Goal: Communication & Community: Answer question/provide support

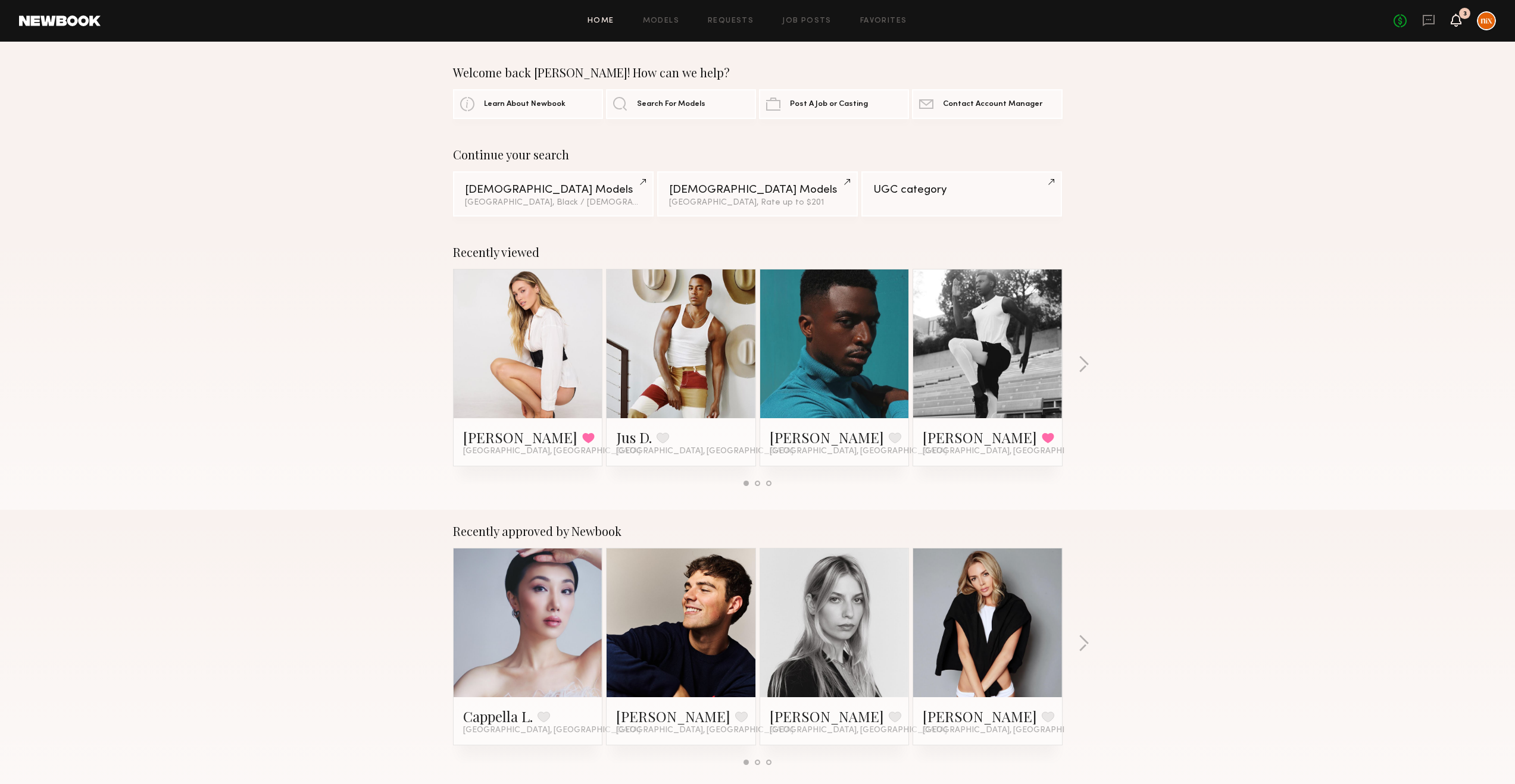
click at [1452, 17] on icon at bounding box center [1456, 19] width 10 height 8
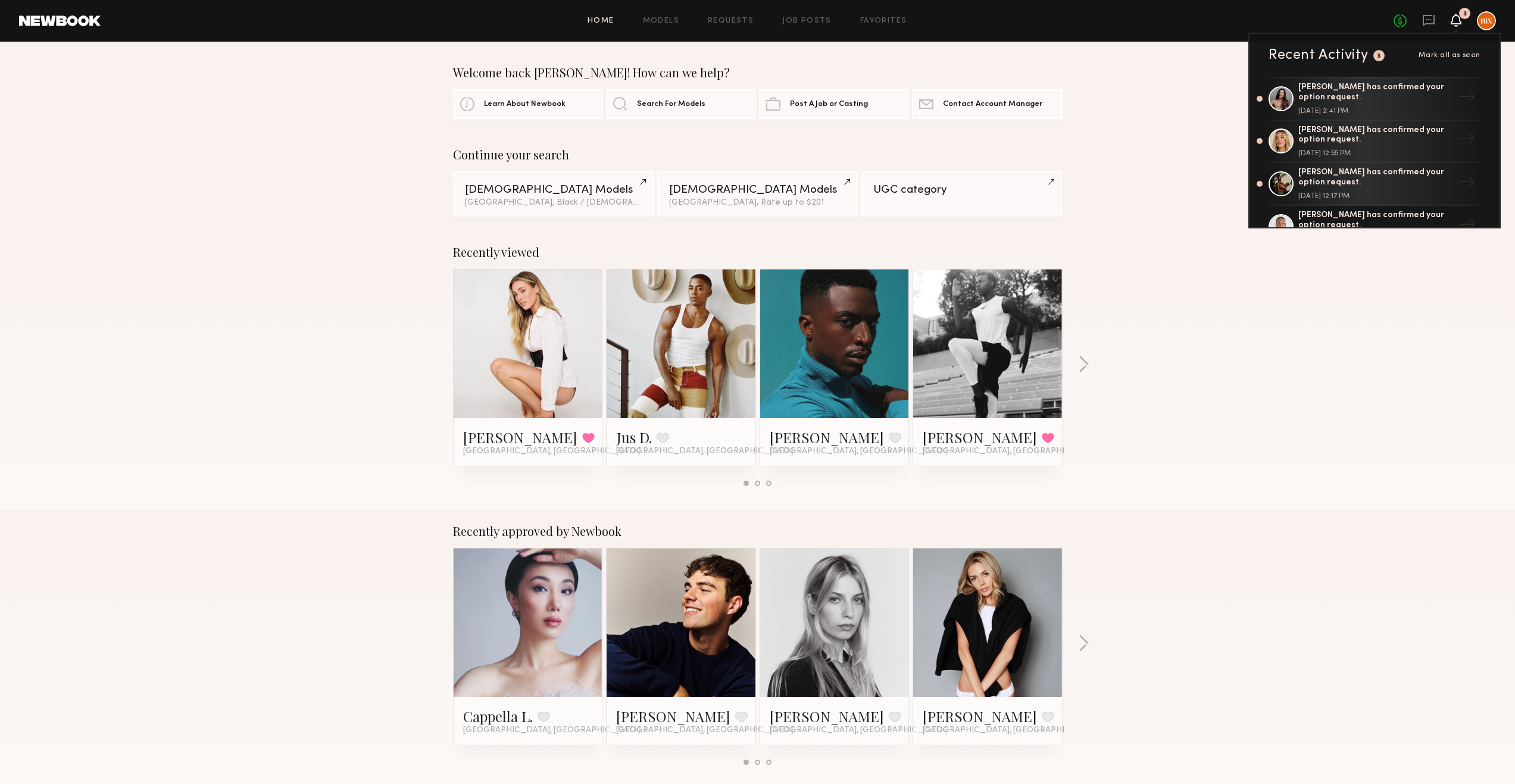
click at [1437, 54] on span "Mark all as seen" at bounding box center [1449, 55] width 62 height 7
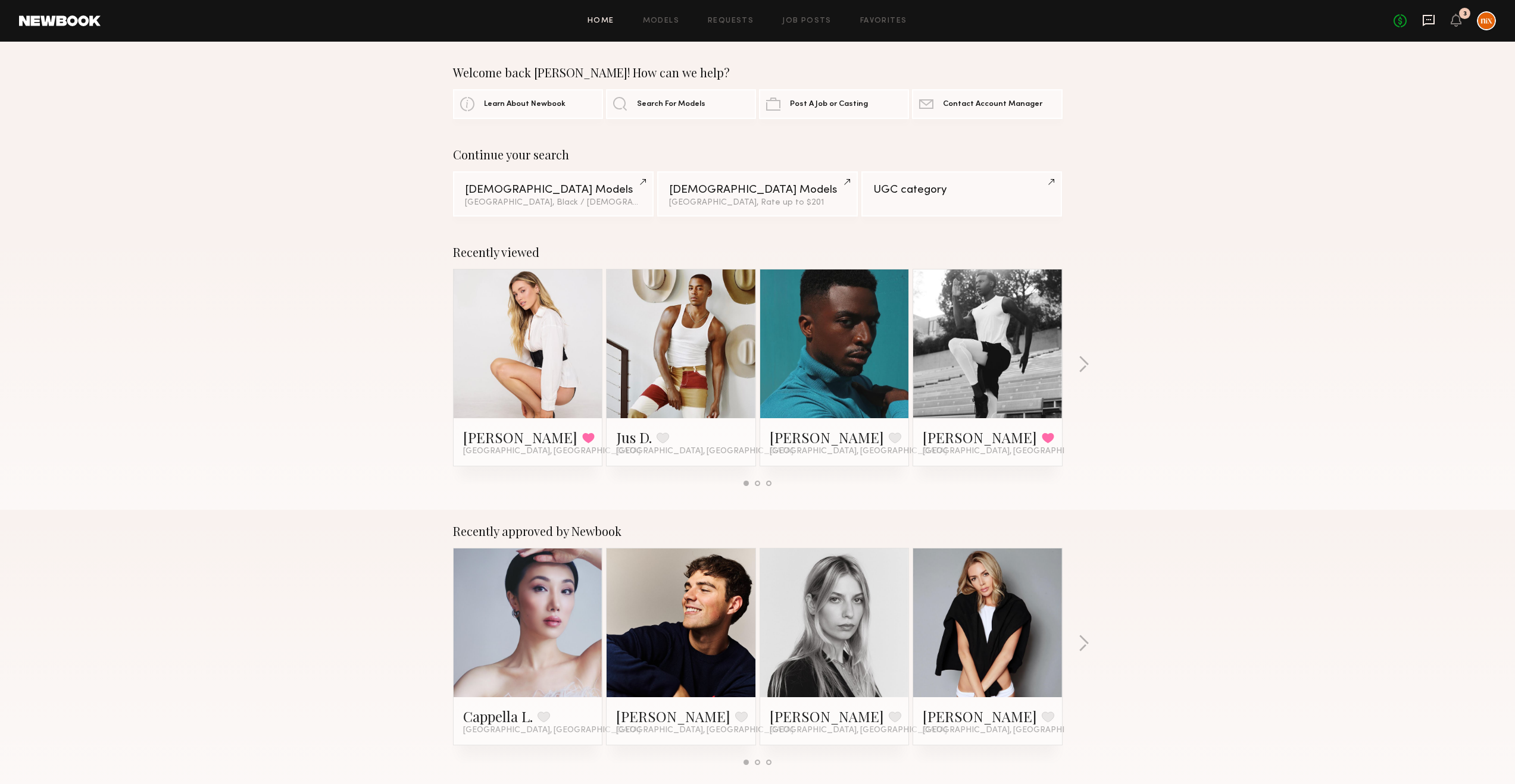
click at [1428, 23] on icon at bounding box center [1428, 20] width 13 height 13
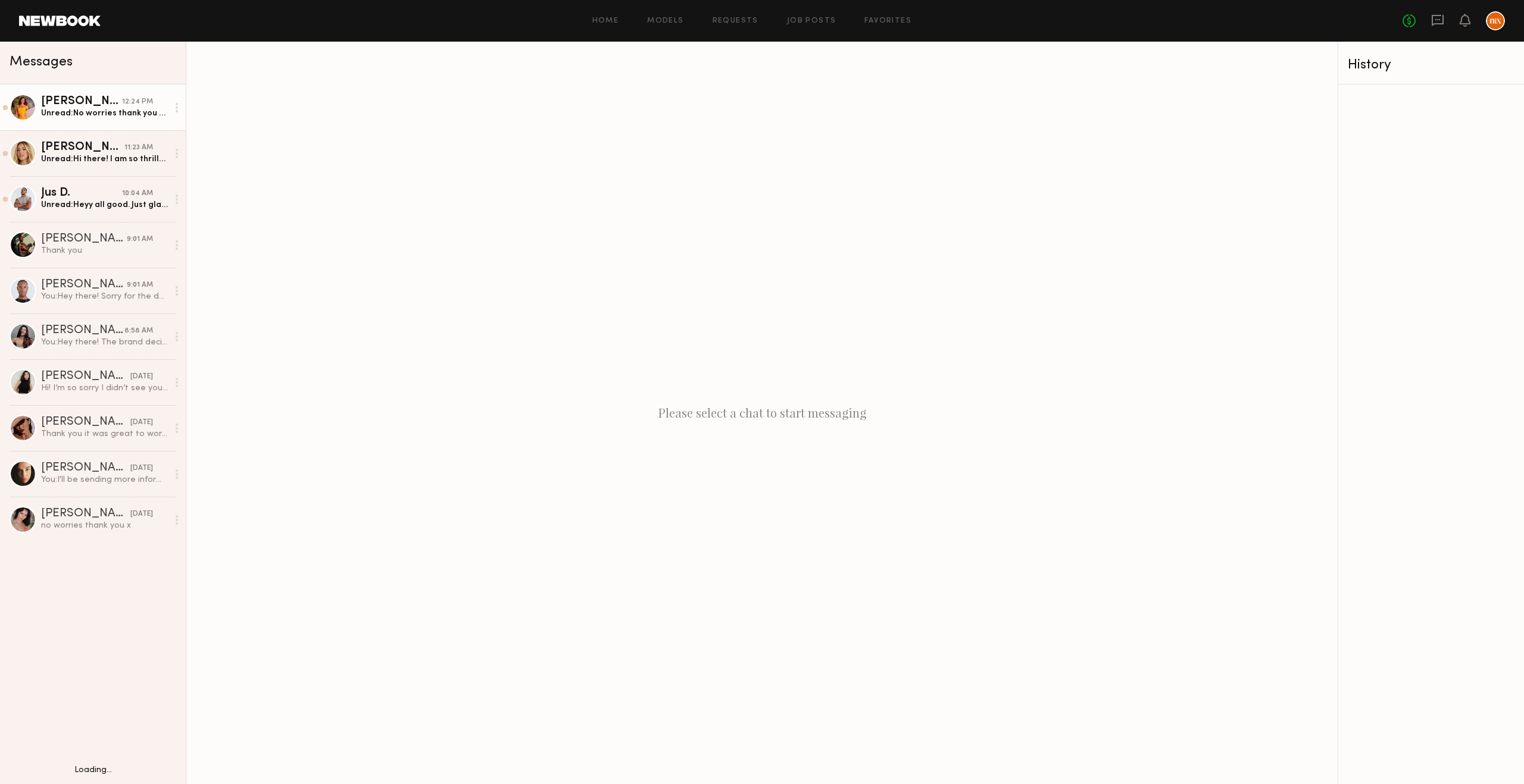
click at [95, 114] on div "Unread: No worries thank you for letting me know. Yes, please keep me in mind f…" at bounding box center [105, 114] width 127 height 11
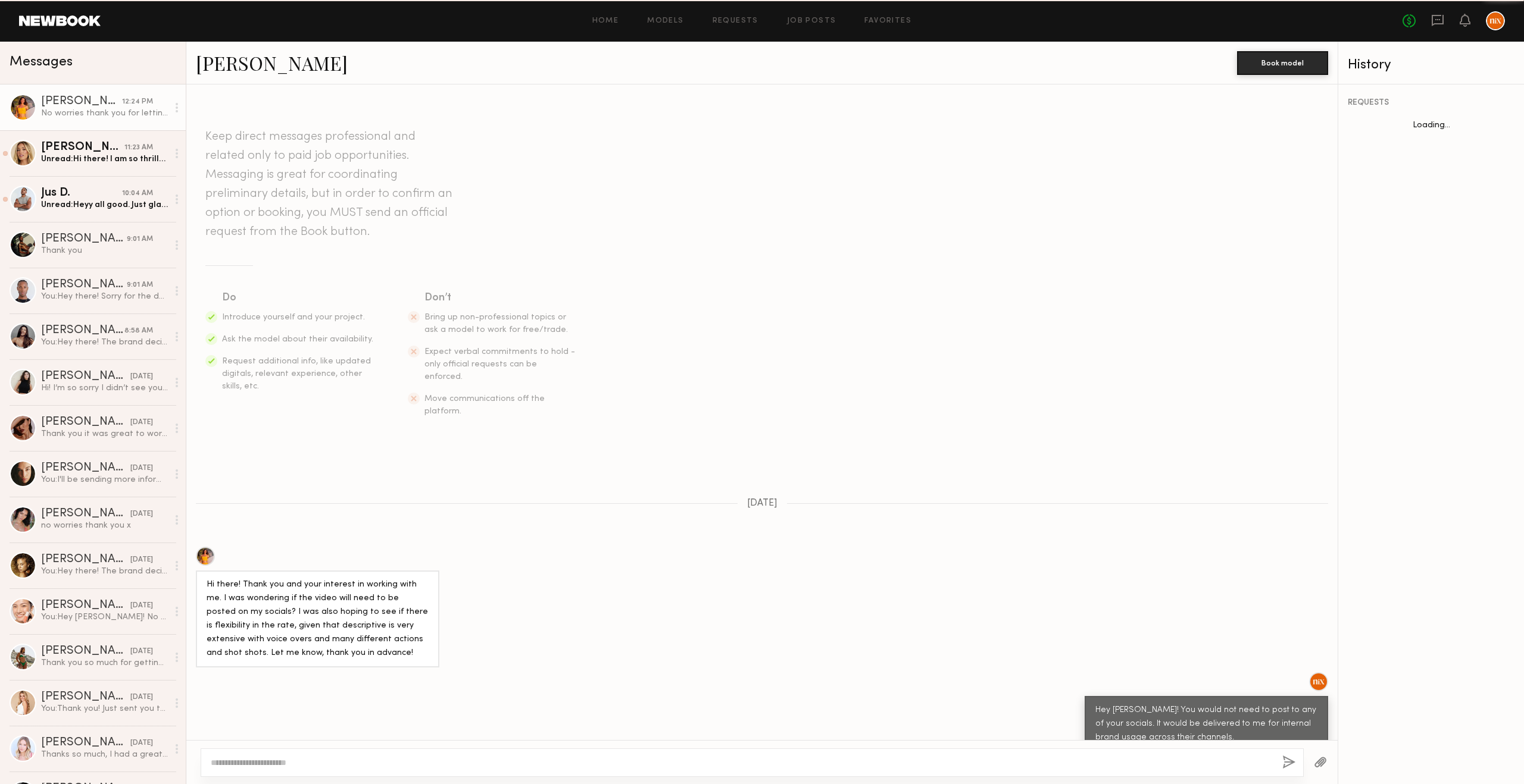
scroll to position [496, 0]
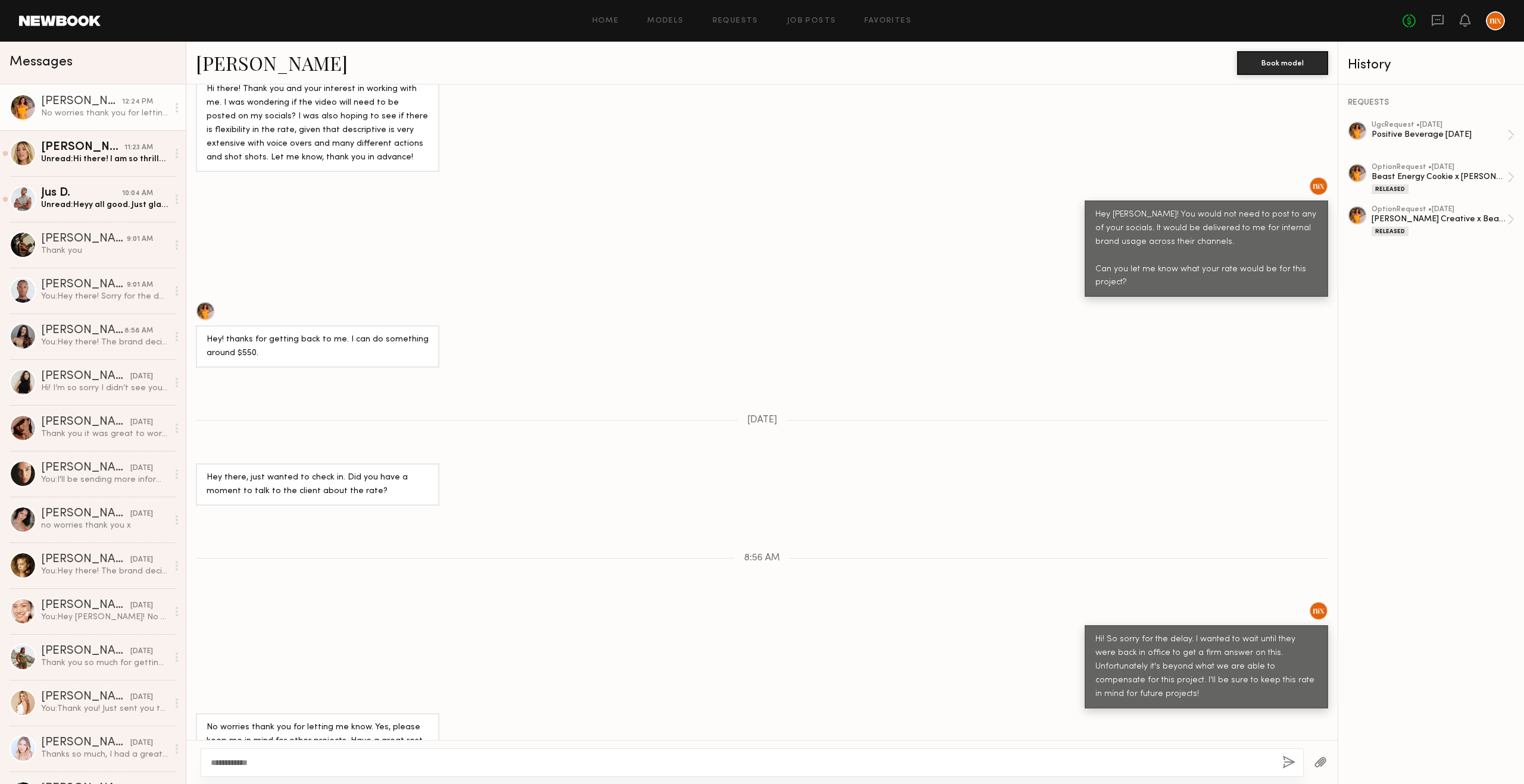
type textarea "**********"
click at [1293, 759] on button "button" at bounding box center [1289, 763] width 13 height 15
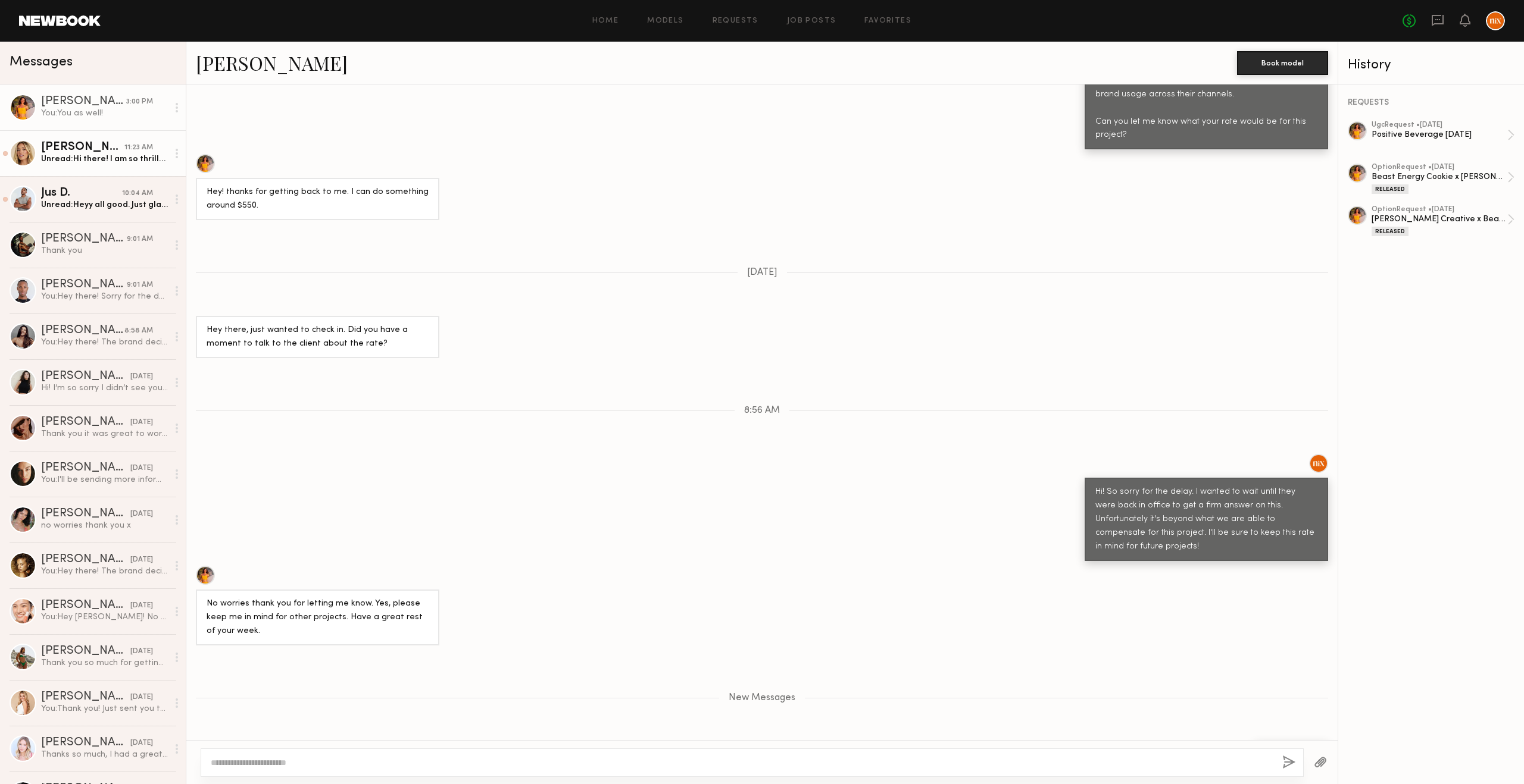
click at [109, 163] on div "Unread: Hi there! I am so thrilled to be joining you on this one! Here is that …" at bounding box center [105, 159] width 127 height 11
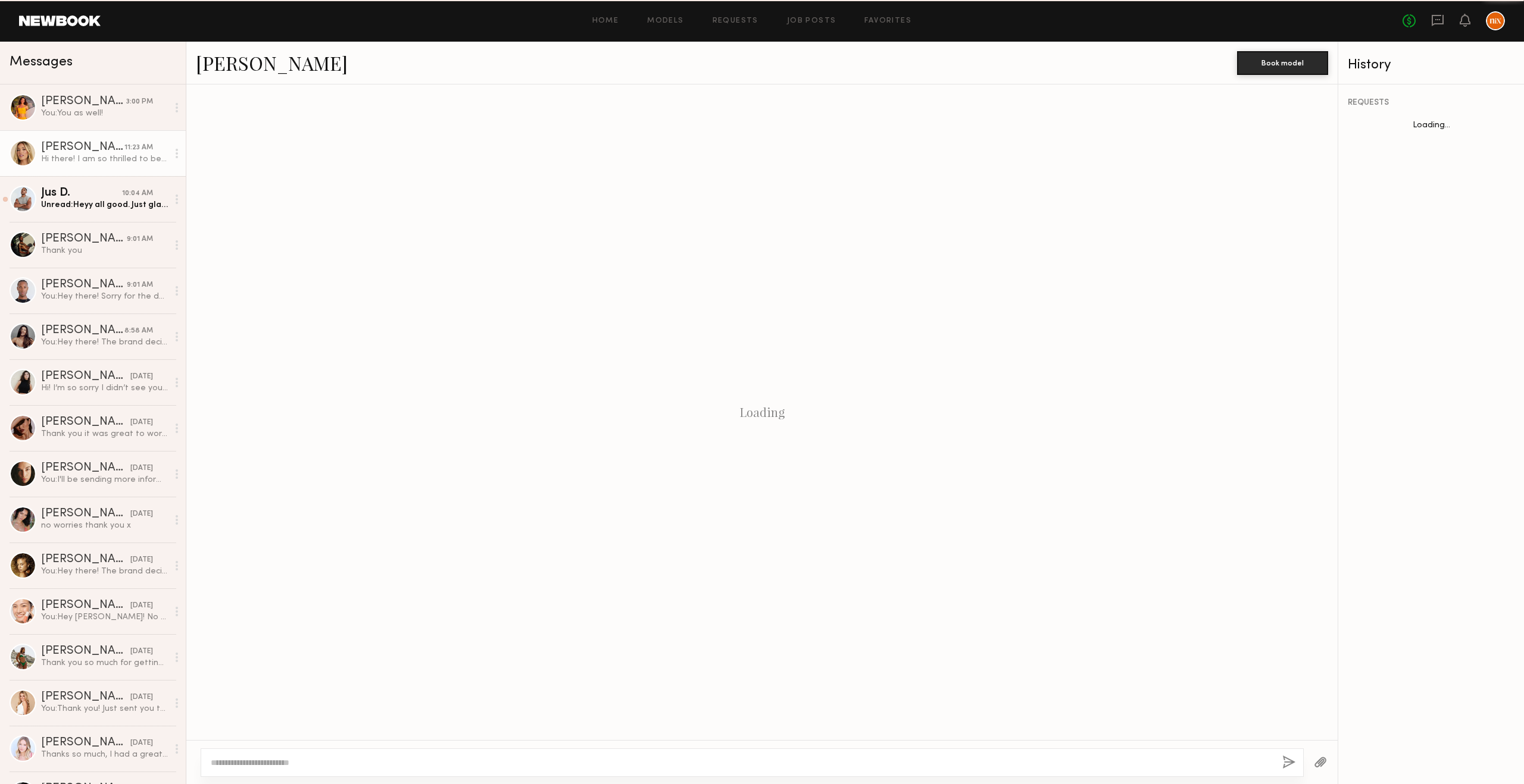
scroll to position [219, 0]
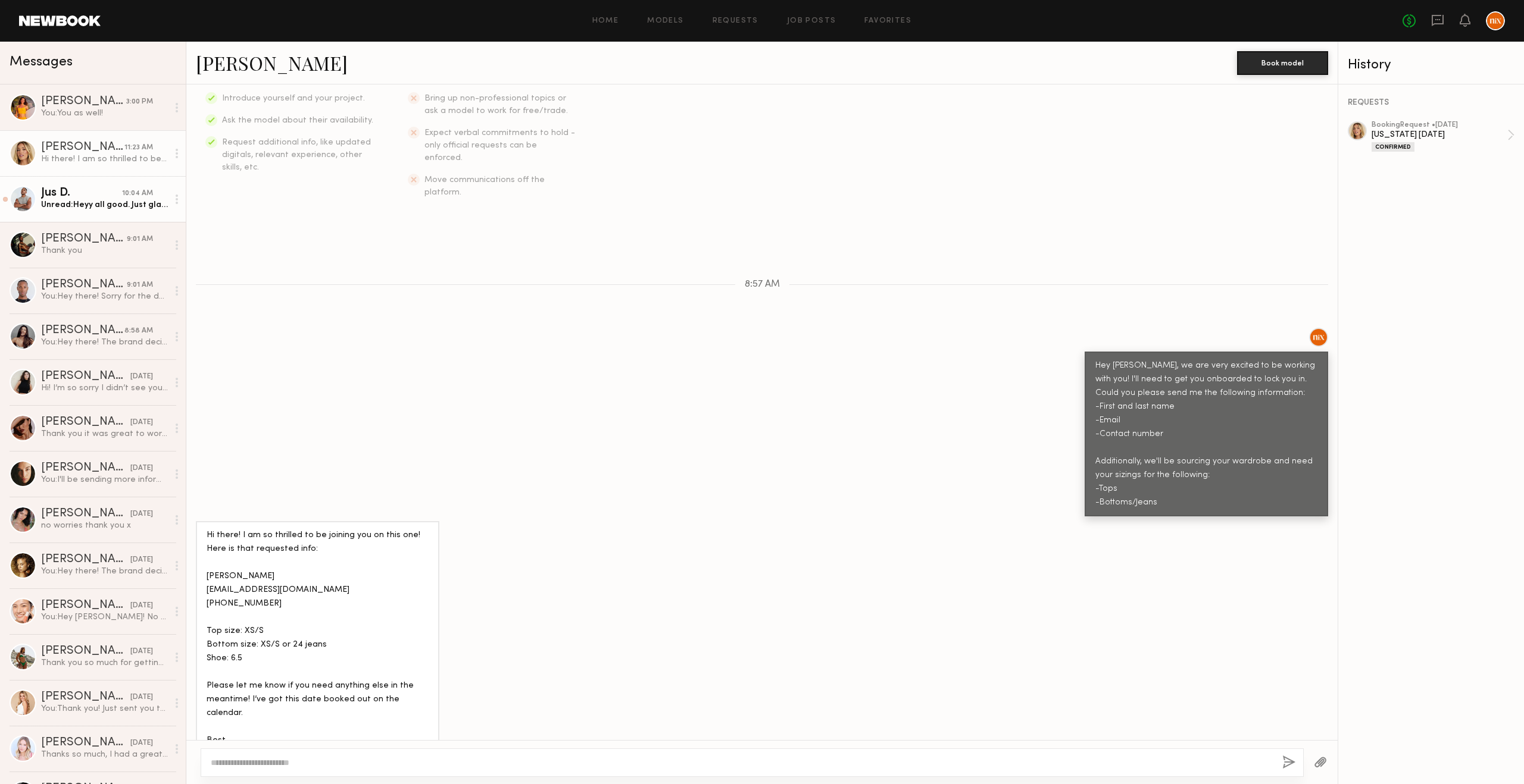
click at [70, 191] on div "Jus D." at bounding box center [82, 193] width 81 height 12
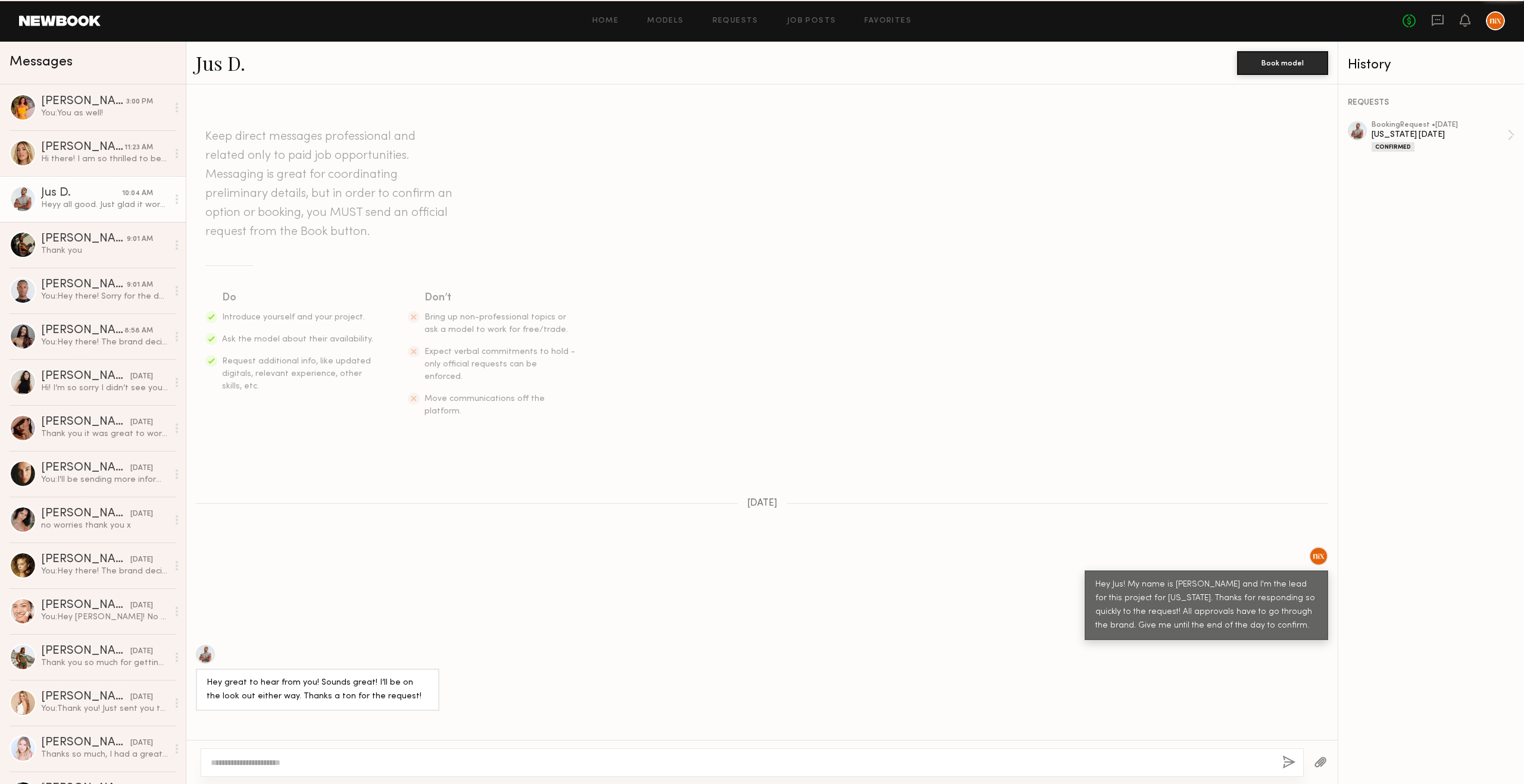
scroll to position [534, 0]
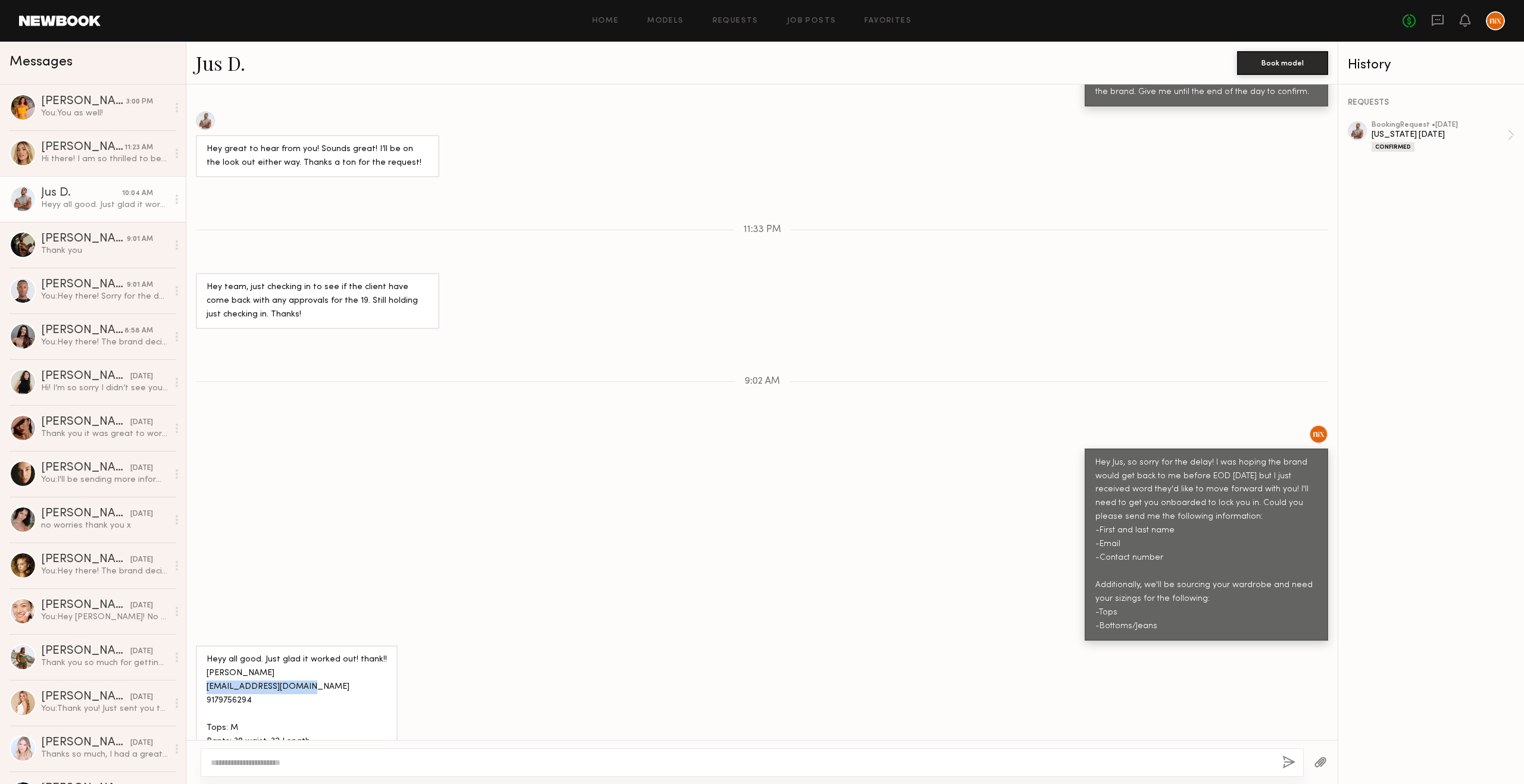
drag, startPoint x: 301, startPoint y: 660, endPoint x: 197, endPoint y: 657, distance: 104.0
click at [197, 657] on div "Heyy all good. Just glad it worked out! thank!! [PERSON_NAME] [EMAIL_ADDRESS][D…" at bounding box center [296, 700] width 202 height 110
copy div "[EMAIL_ADDRESS][DOMAIN_NAME]"
click at [304, 449] on div "Hey Jus, so sorry for the delay! I was hoping the brand would get back to me be…" at bounding box center [762, 532] width 1151 height 216
click at [103, 159] on div "Hi there! I am so thrilled to be joining you on this one! Here is that requeste…" at bounding box center [105, 159] width 127 height 11
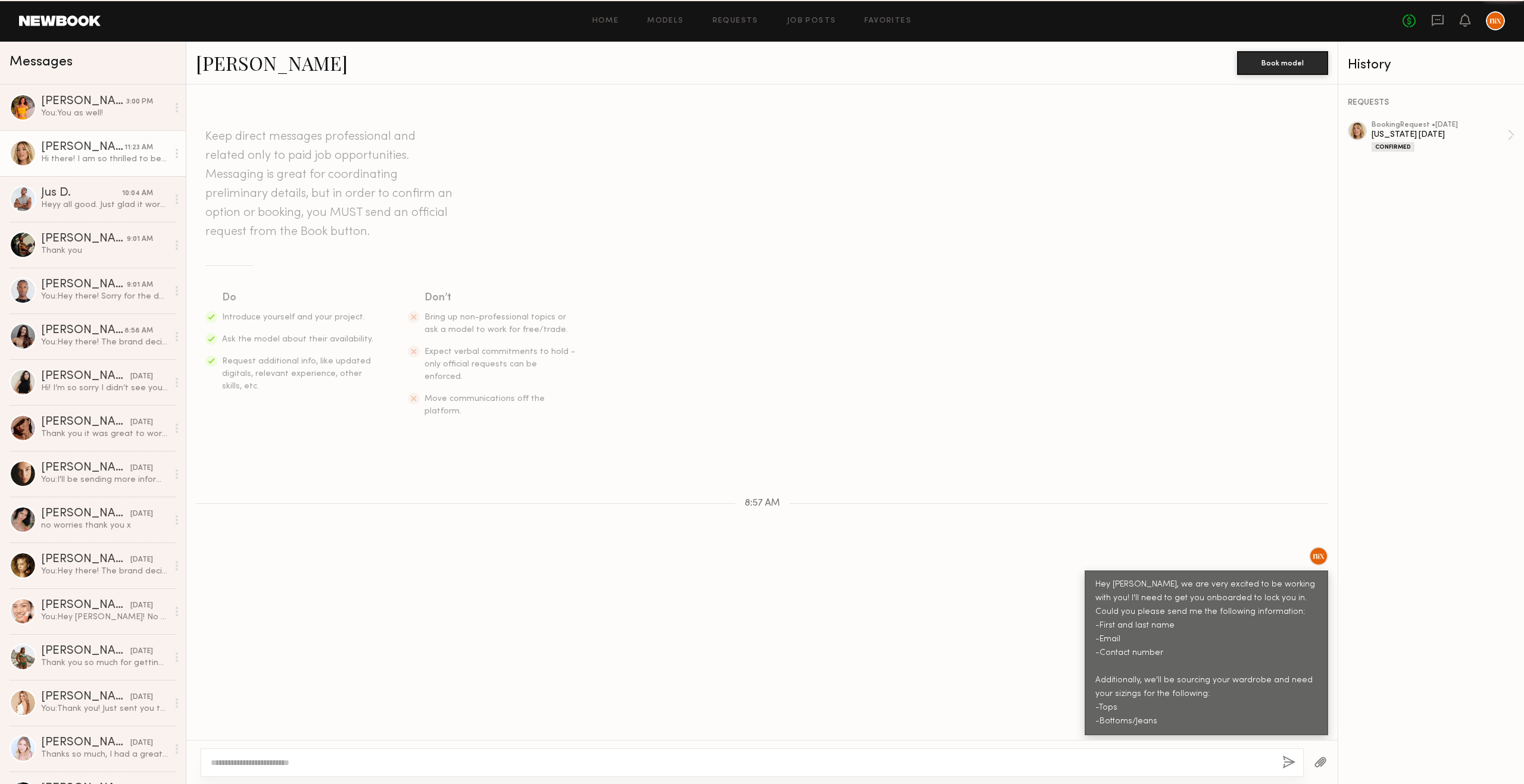
scroll to position [219, 0]
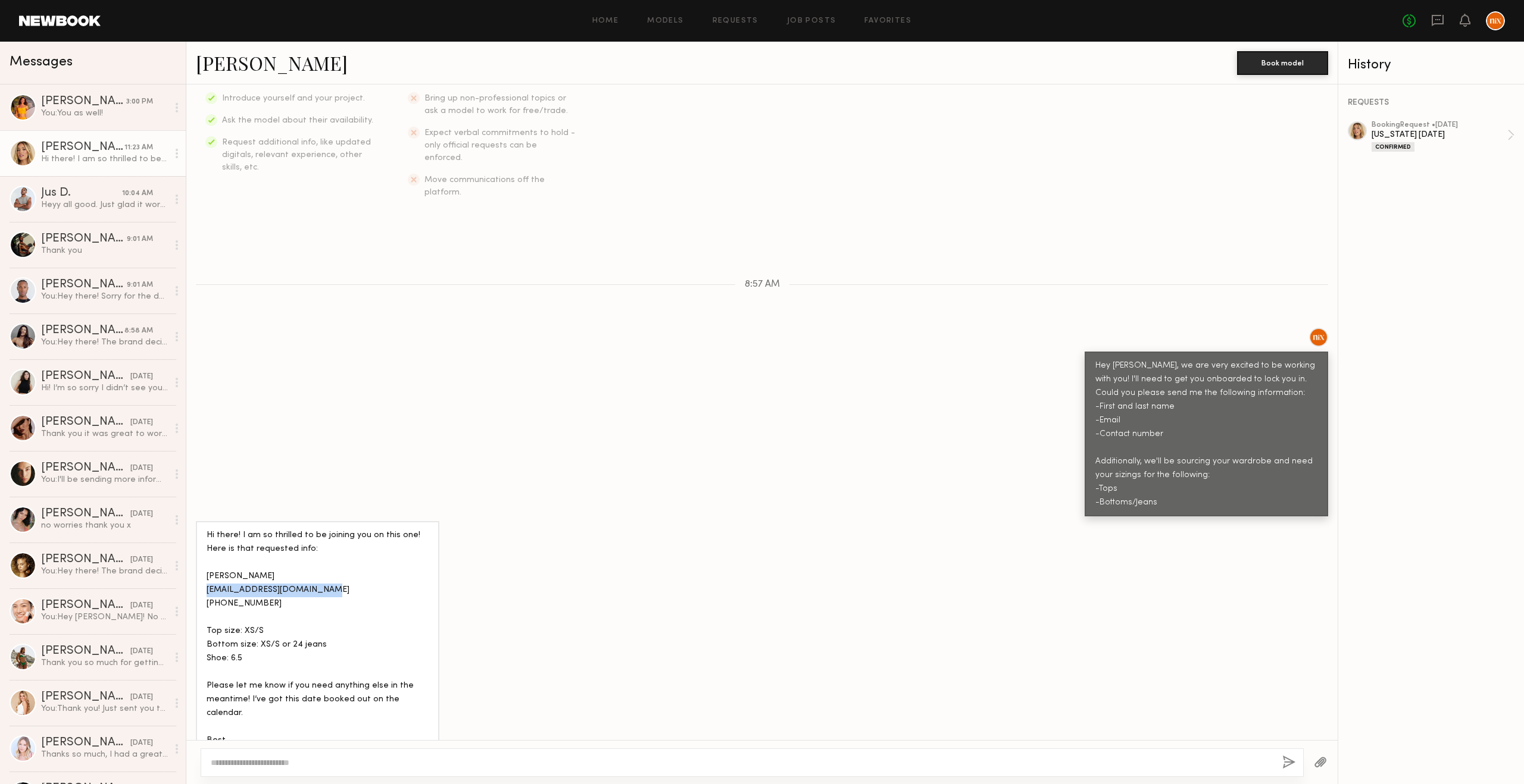
drag, startPoint x: 324, startPoint y: 561, endPoint x: 198, endPoint y: 569, distance: 126.3
click at [198, 569] on div "Hi there! I am so thrilled to be joining you on this one! Here is that requeste…" at bounding box center [317, 644] width 244 height 247
copy div "[EMAIL_ADDRESS][DOMAIN_NAME]"
click at [513, 284] on div "Keep direct messages professional and related only to paid job opportunities. M…" at bounding box center [762, 412] width 1151 height 656
click at [283, 756] on textarea at bounding box center [742, 762] width 1062 height 12
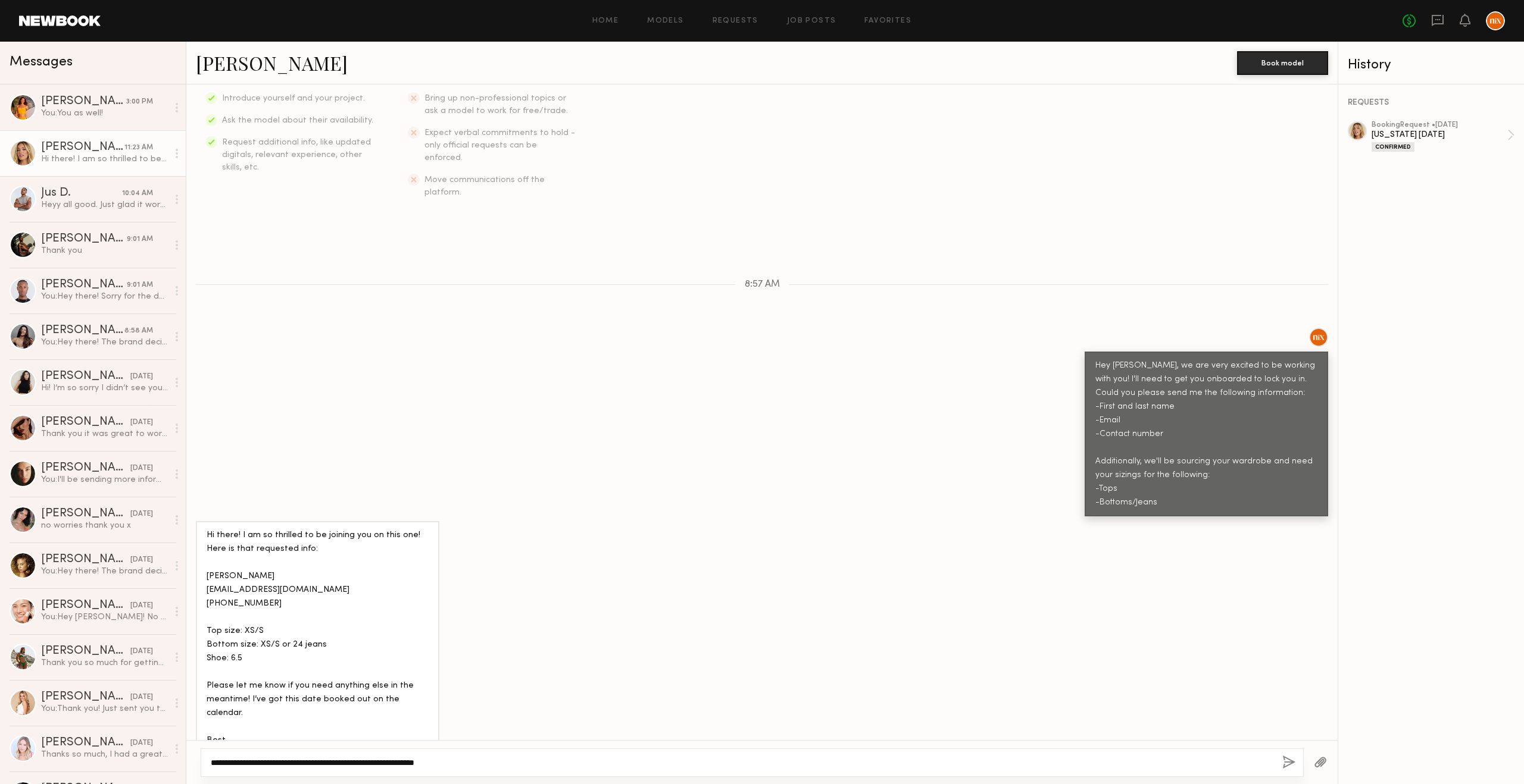
type textarea "**********"
click at [1289, 756] on button "button" at bounding box center [1289, 763] width 13 height 15
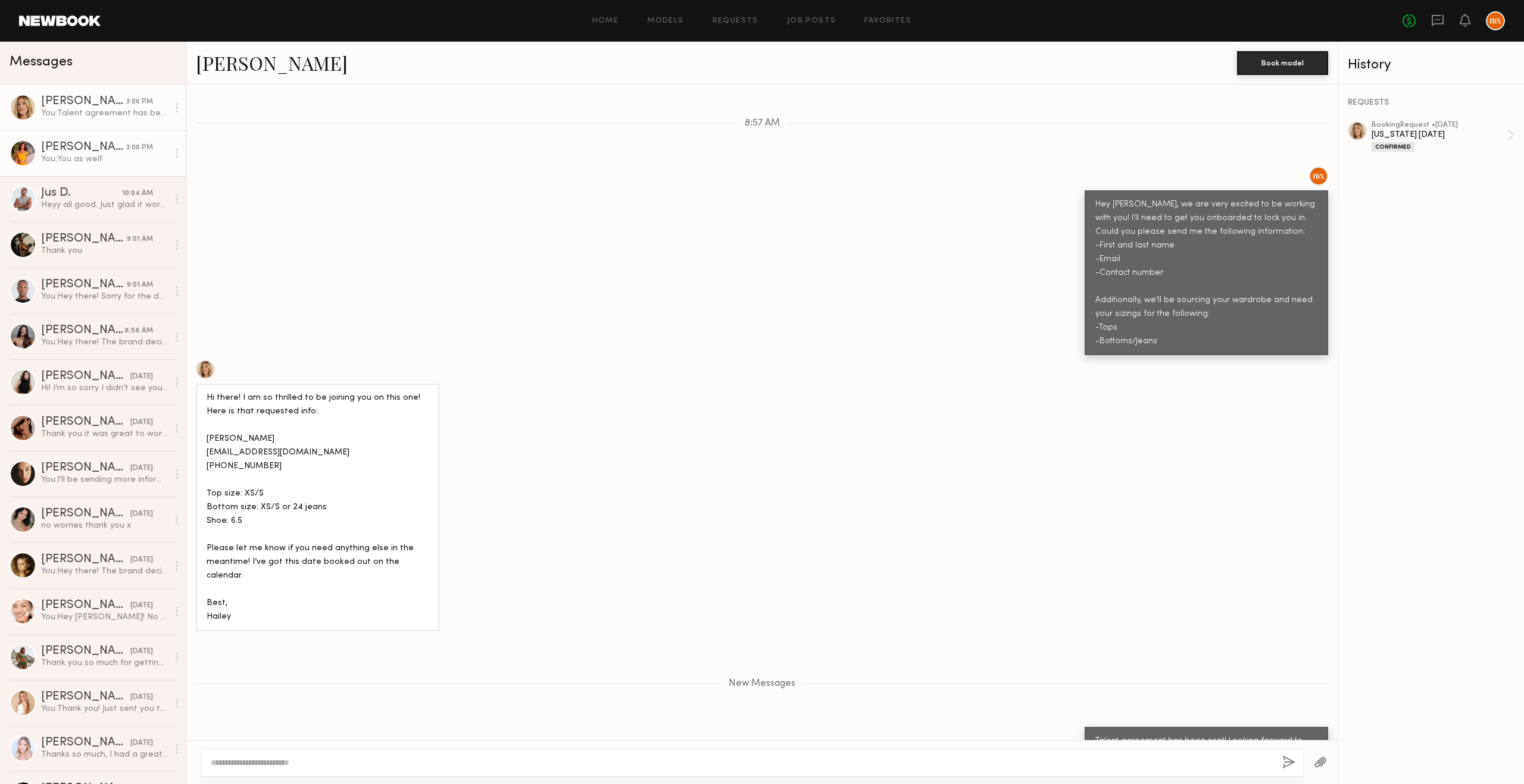
click at [73, 167] on link "[PERSON_NAME] 3:00 PM You: You as well!" at bounding box center [93, 153] width 186 height 45
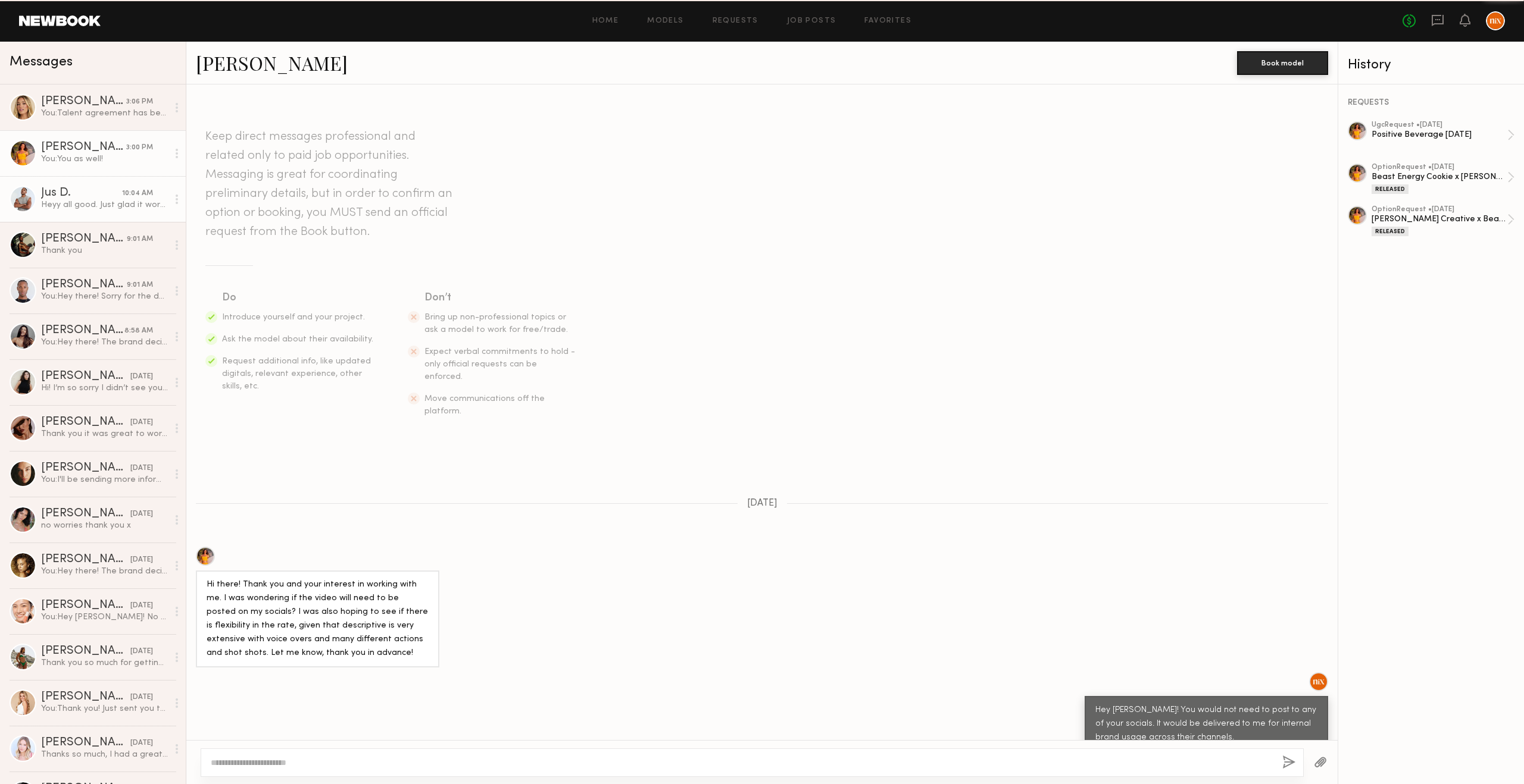
click at [72, 200] on div "Heyy all good. Just glad it worked out! thank!! [PERSON_NAME] [EMAIL_ADDRESS][D…" at bounding box center [105, 205] width 127 height 11
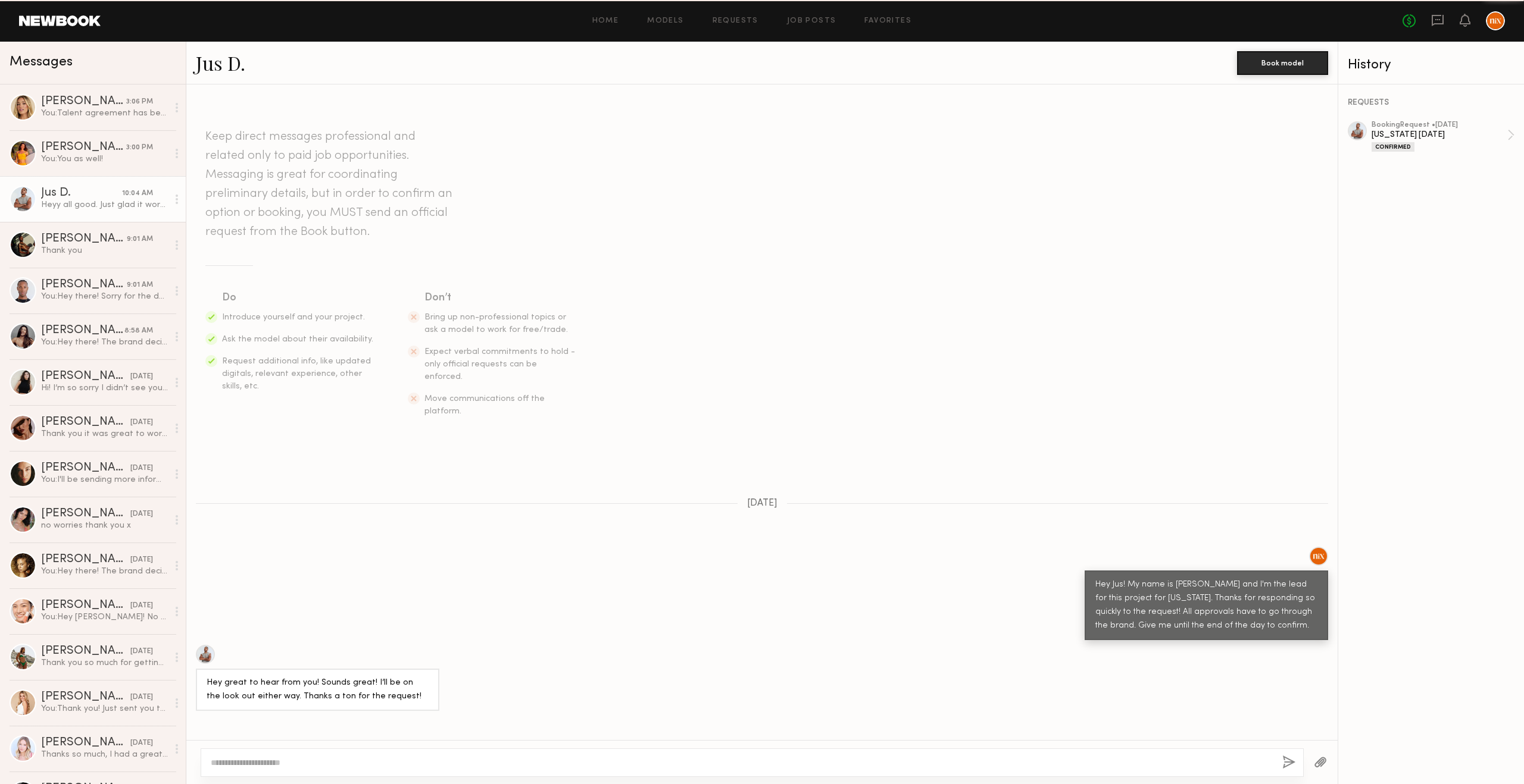
scroll to position [534, 0]
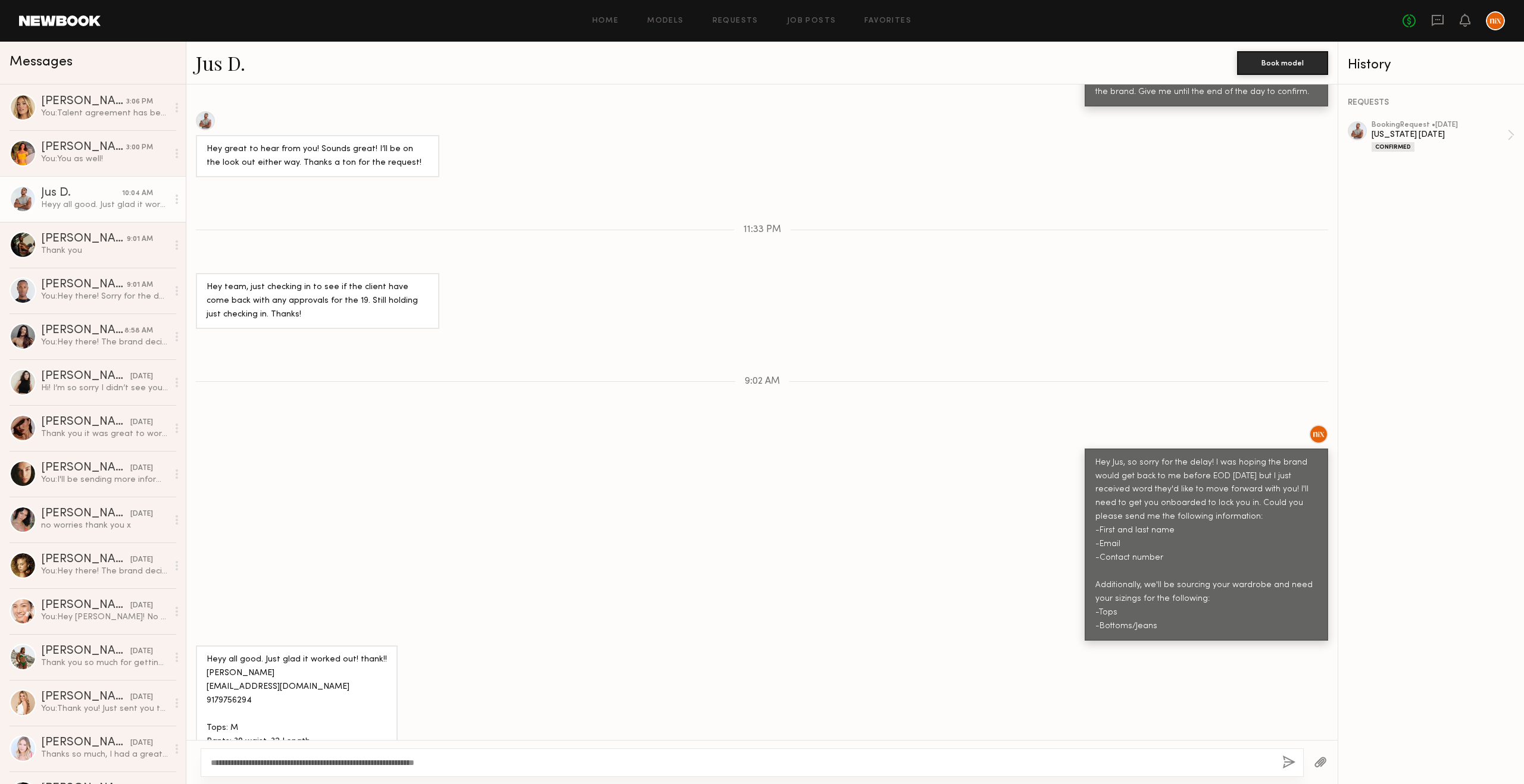
type textarea "**********"
click at [1288, 762] on button "button" at bounding box center [1289, 763] width 13 height 15
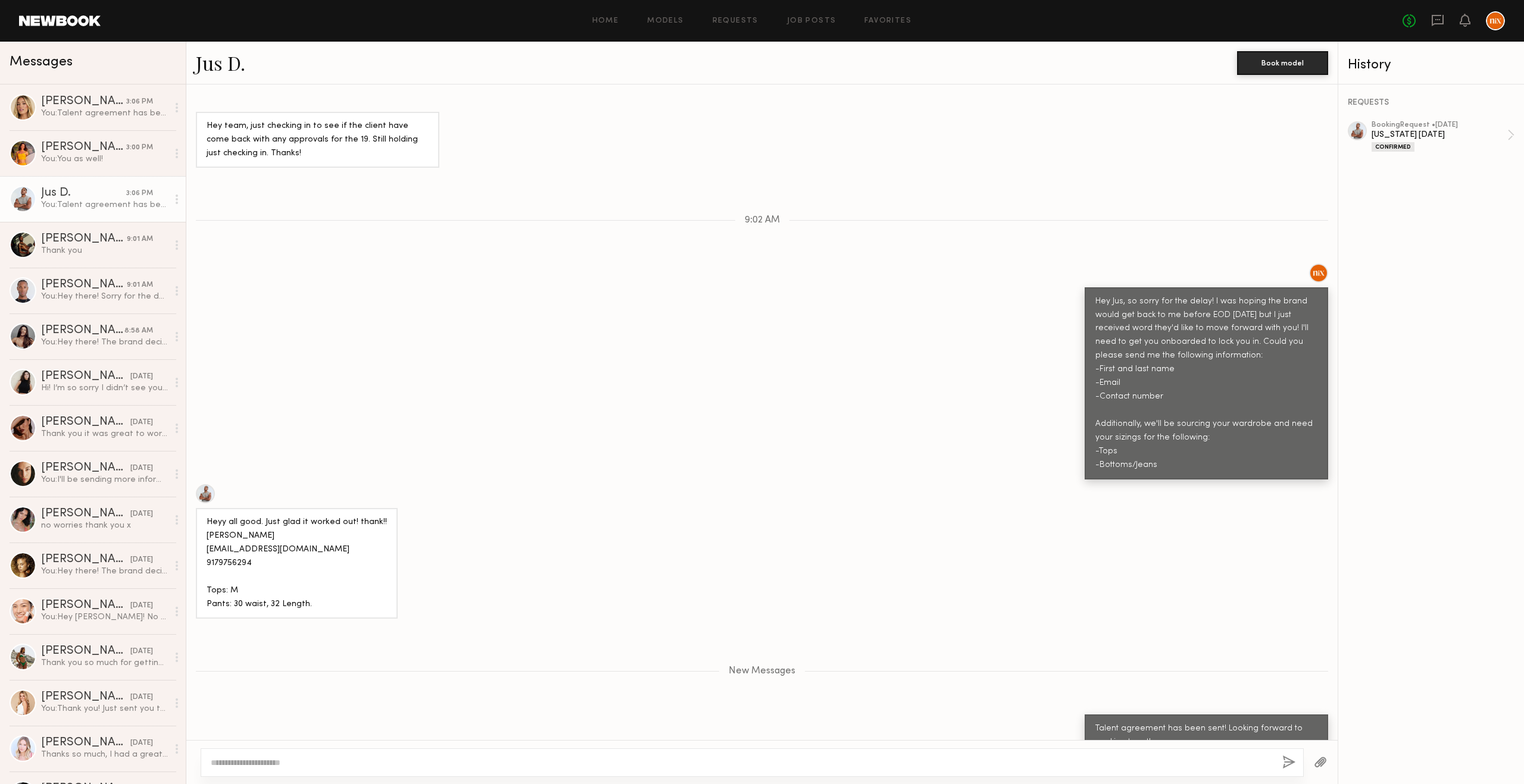
click at [376, 304] on div "Hey Jus, so sorry for the delay! I was hoping the brand would get back to me be…" at bounding box center [762, 372] width 1151 height 216
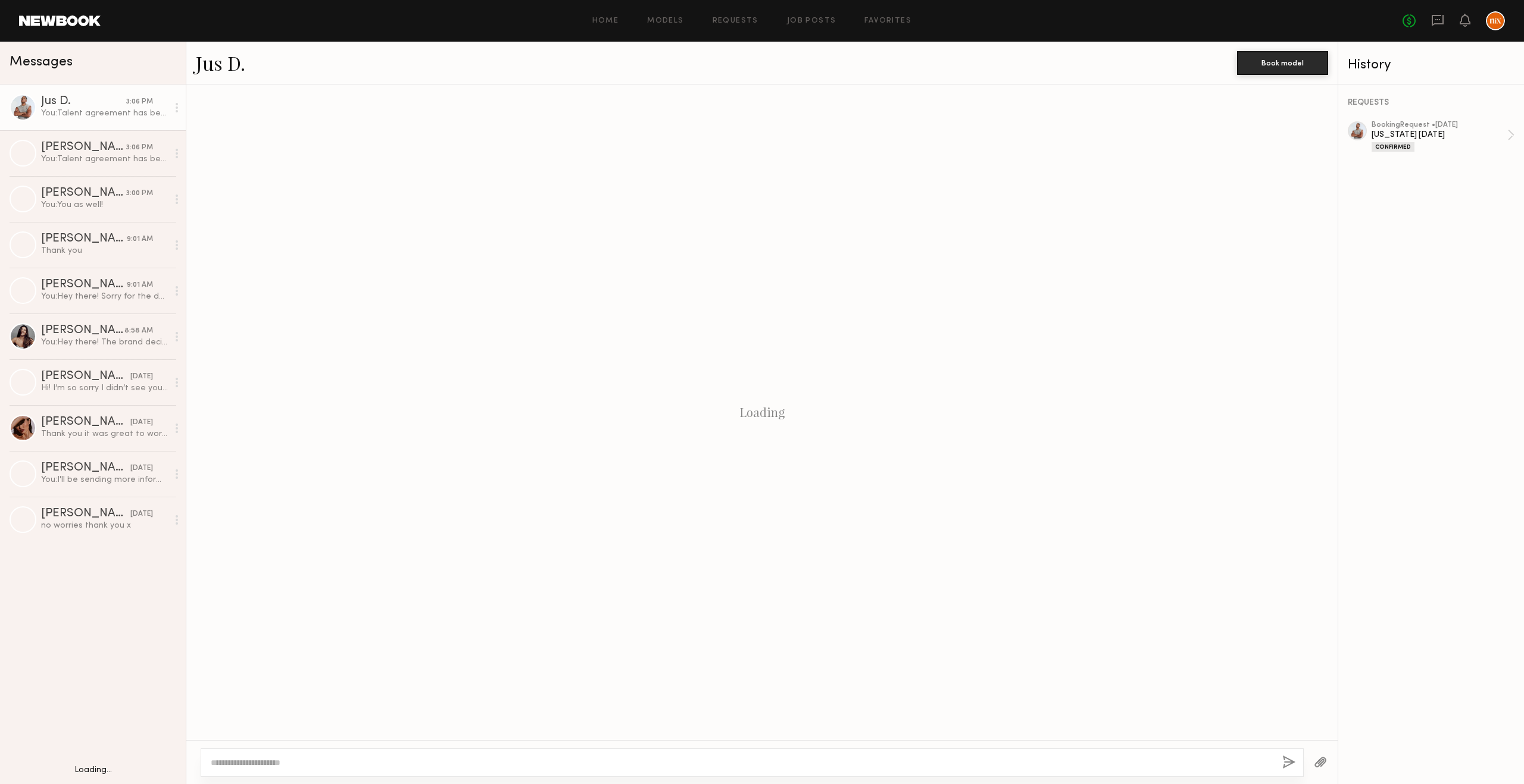
scroll to position [605, 0]
